Goal: Transaction & Acquisition: Purchase product/service

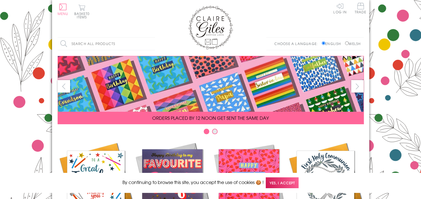
click at [91, 41] on input "Search all products" at bounding box center [106, 44] width 97 height 13
type input "BIL"
click at [149, 38] on input "Search" at bounding box center [152, 44] width 6 height 13
